Goal: Task Accomplishment & Management: Manage account settings

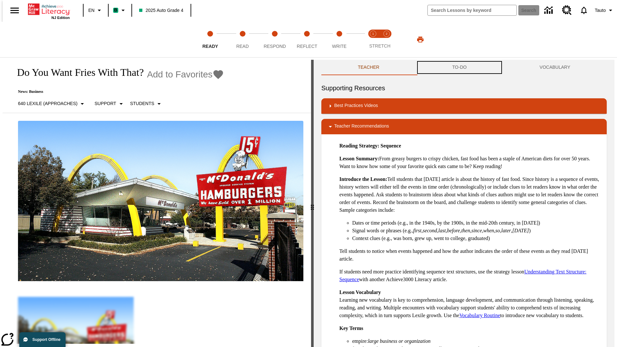
click at [459, 67] on button "TO-DO" at bounding box center [459, 67] width 87 height 15
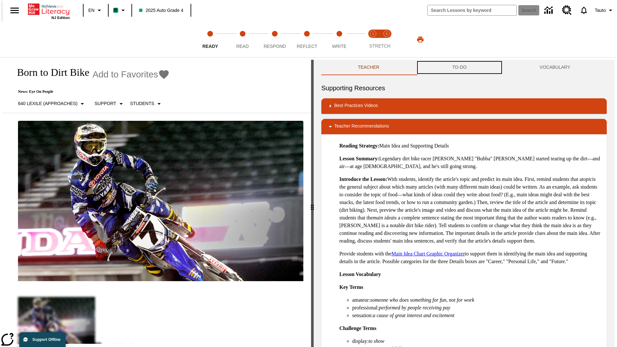
click at [459, 67] on button "TO-DO" at bounding box center [459, 67] width 87 height 15
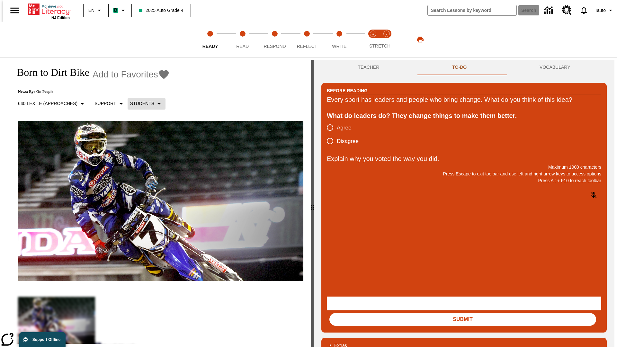
click at [143, 103] on p "Students" at bounding box center [142, 103] width 24 height 7
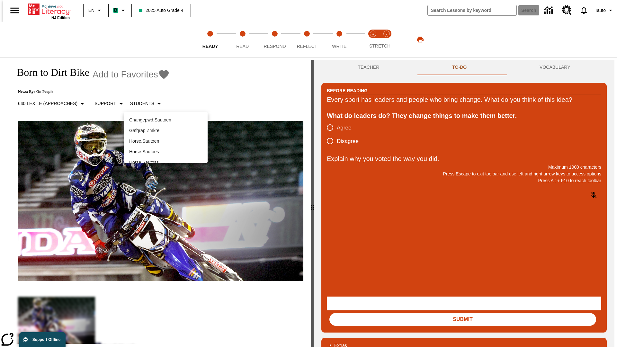
click at [166, 138] on p "Horse , Sautoen" at bounding box center [165, 141] width 73 height 7
